Goal: Information Seeking & Learning: Learn about a topic

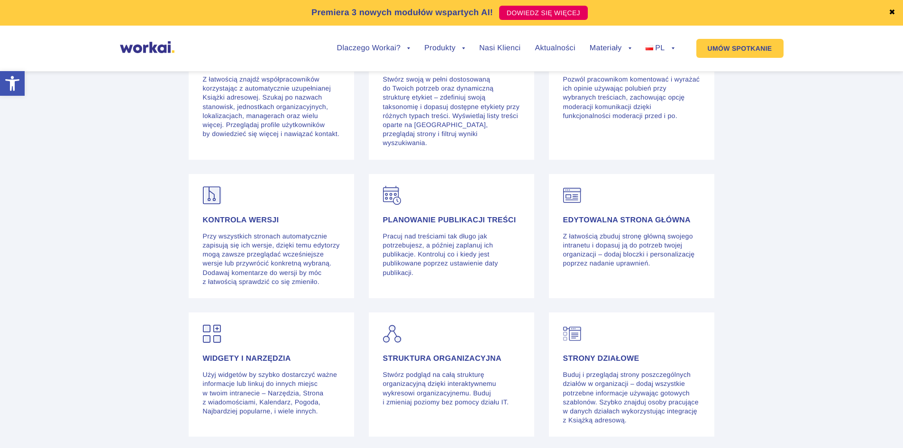
scroll to position [2196, 0]
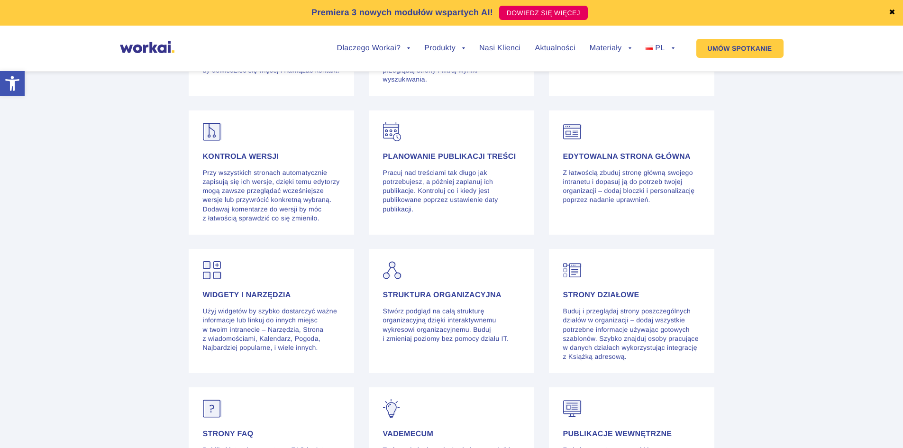
drag, startPoint x: 903, startPoint y: 232, endPoint x: 904, endPoint y: 239, distance: 7.3
click at [903, 239] on html "Skip to content Otwórz pasek narzędzi Narzędzia ułatwień dostępu Narzędzia ułat…" at bounding box center [451, 214] width 903 height 4821
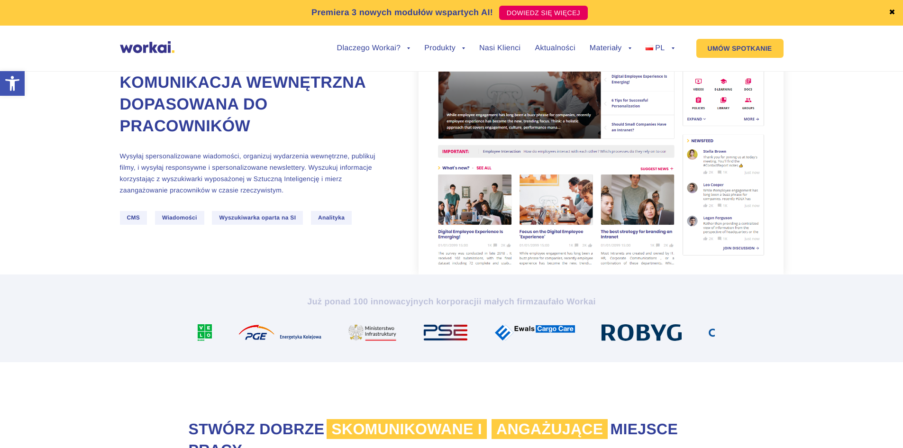
scroll to position [0, 0]
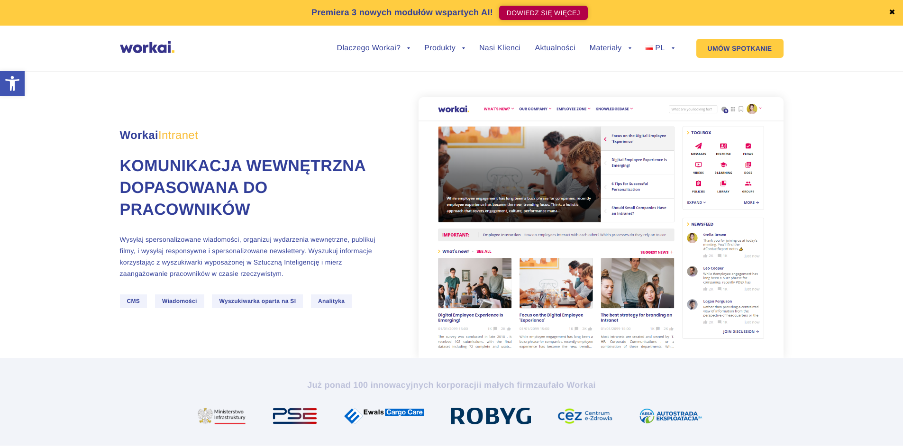
click at [533, 14] on link "DOWIEDZ SIĘ WIĘCEJ" at bounding box center [543, 13] width 89 height 14
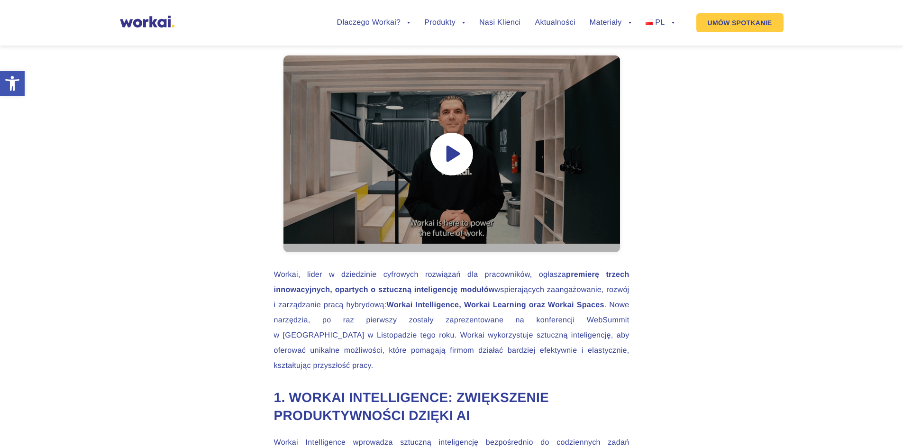
scroll to position [561, 0]
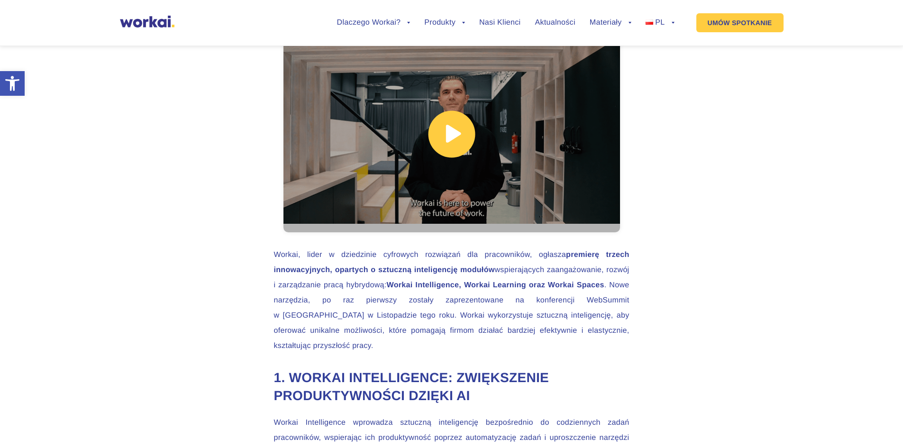
click at [454, 134] on link at bounding box center [451, 134] width 337 height 197
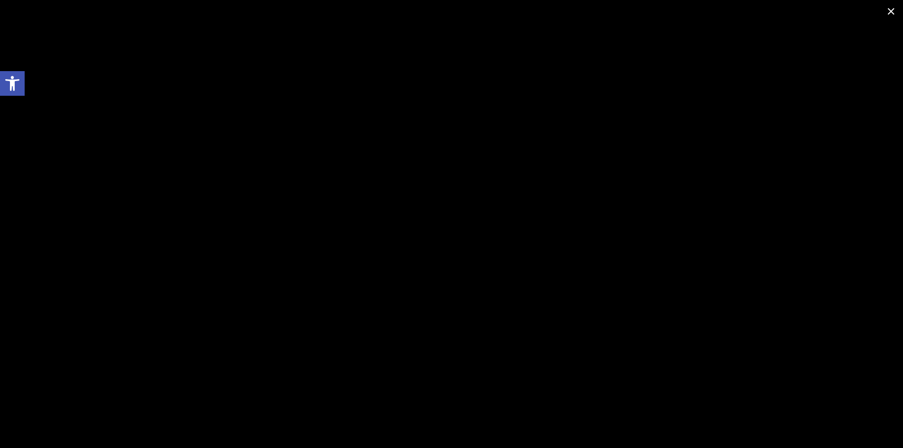
click at [893, 11] on span at bounding box center [891, 11] width 24 height 22
